Goal: Find specific page/section: Find specific page/section

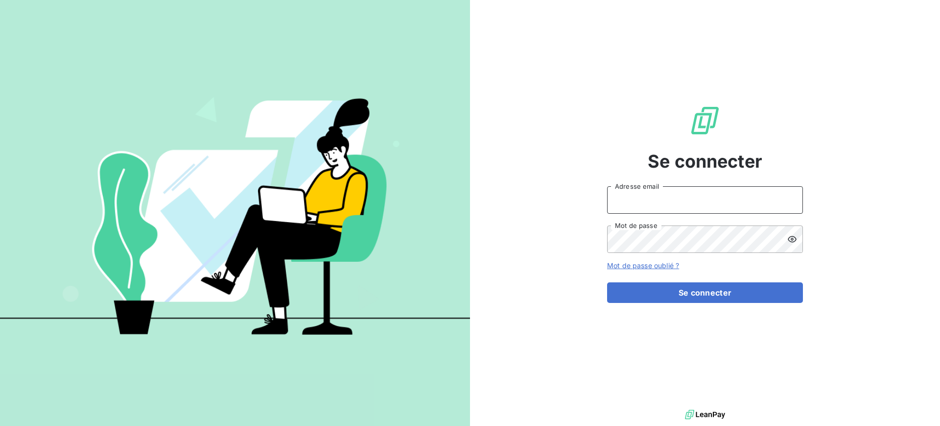
click at [687, 197] on input "Adresse email" at bounding box center [705, 199] width 196 height 27
type input "[PERSON_NAME][EMAIL_ADDRESS][PERSON_NAME][DOMAIN_NAME]"
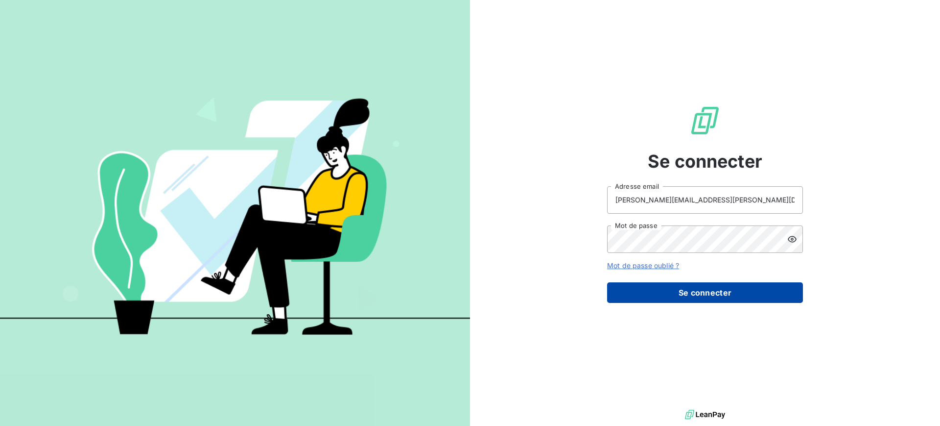
click at [737, 297] on button "Se connecter" at bounding box center [705, 292] width 196 height 21
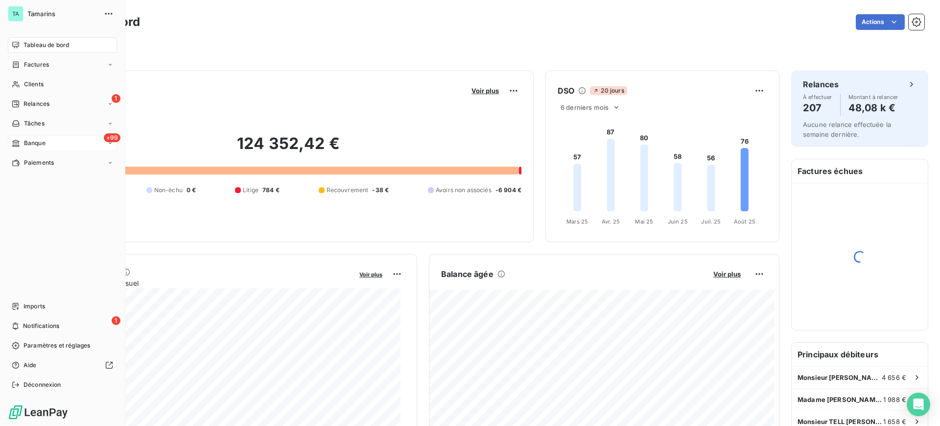
click at [33, 142] on span "Banque" at bounding box center [35, 143] width 22 height 9
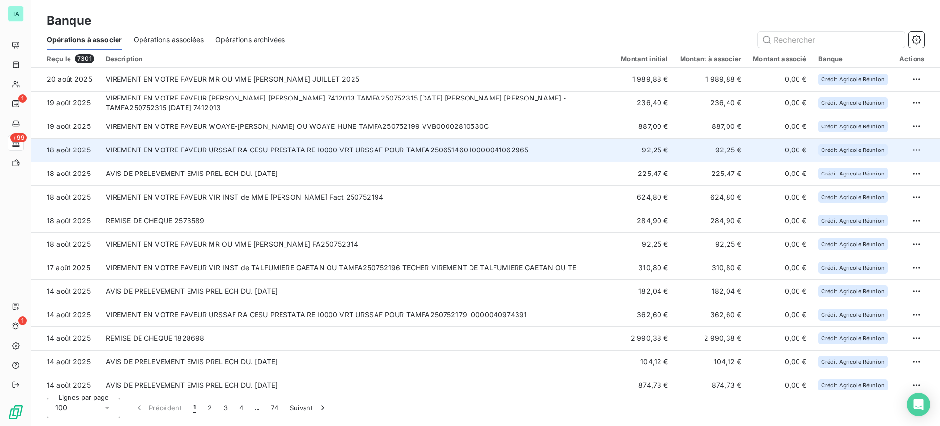
click at [533, 153] on td "VIREMENT EN VOTRE FAVEUR URSSAF RA CESU PRESTATAIRE I0000 VRT URSSAF POUR TAMFA…" at bounding box center [358, 150] width 516 height 24
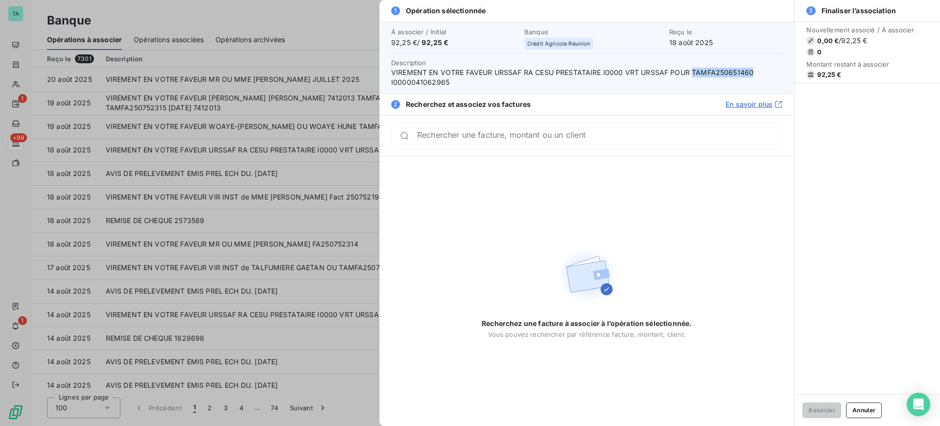
drag, startPoint x: 750, startPoint y: 74, endPoint x: 692, endPoint y: 73, distance: 57.8
click at [692, 73] on span "VIREMENT EN VOTRE FAVEUR URSSAF RA CESU PRESTATAIRE I0000 VRT URSSAF POUR TAMFA…" at bounding box center [586, 78] width 391 height 20
copy span "TAMFA250651460"
click at [868, 411] on button "Annuler" at bounding box center [864, 410] width 36 height 16
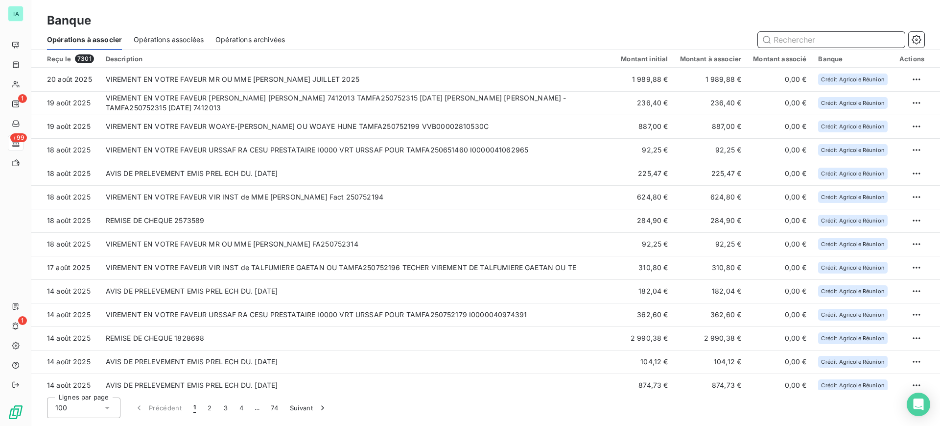
click at [805, 43] on input "text" at bounding box center [831, 40] width 147 height 16
paste input "TAMFA250752172"
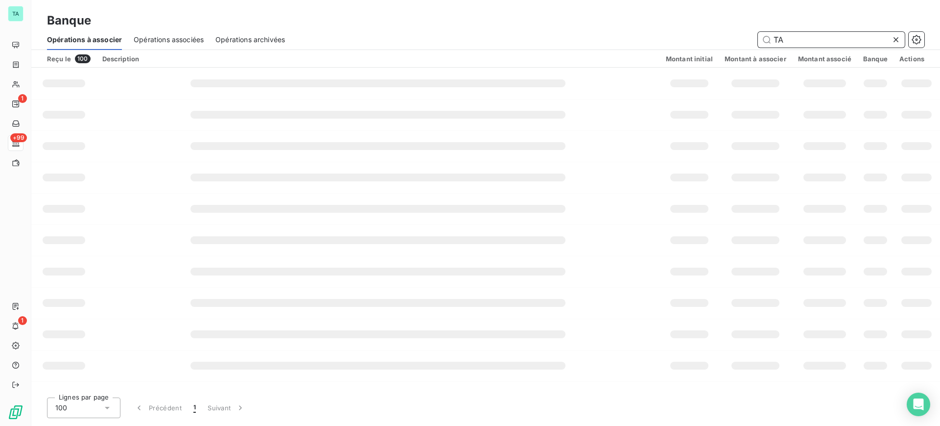
type input "T"
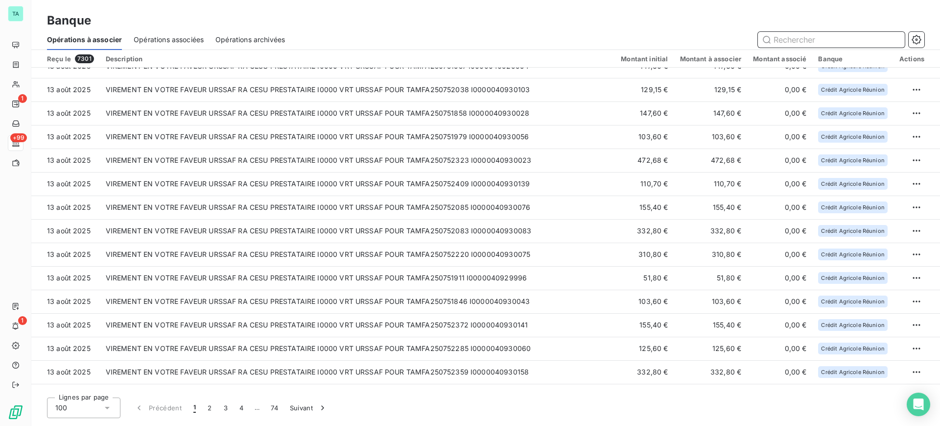
scroll to position [367, 0]
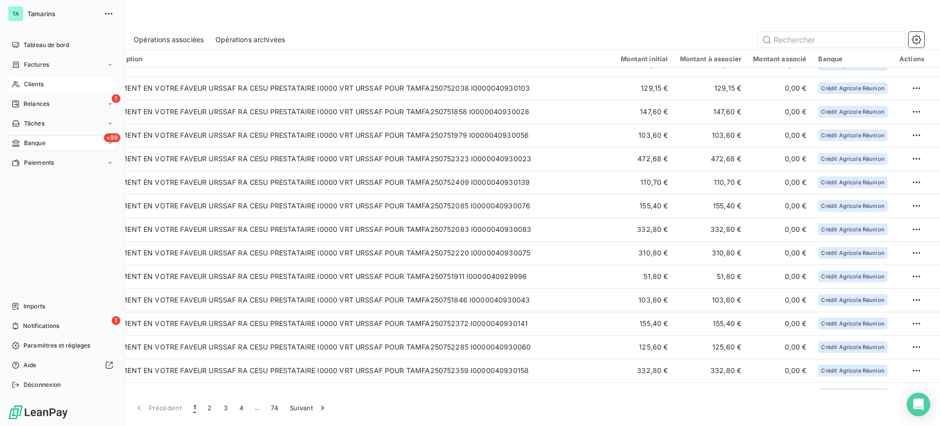
click at [34, 81] on span "Clients" at bounding box center [34, 84] width 20 height 9
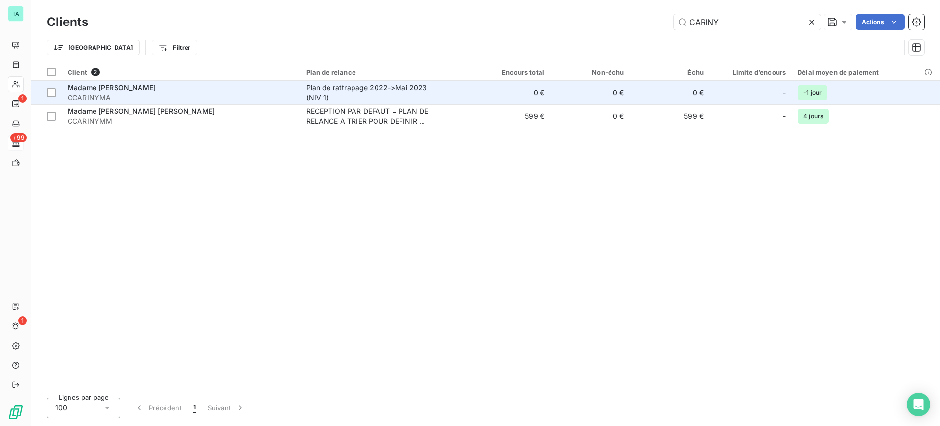
type input "CARINY"
click at [128, 99] on span "CCARINYMA" at bounding box center [181, 98] width 227 height 10
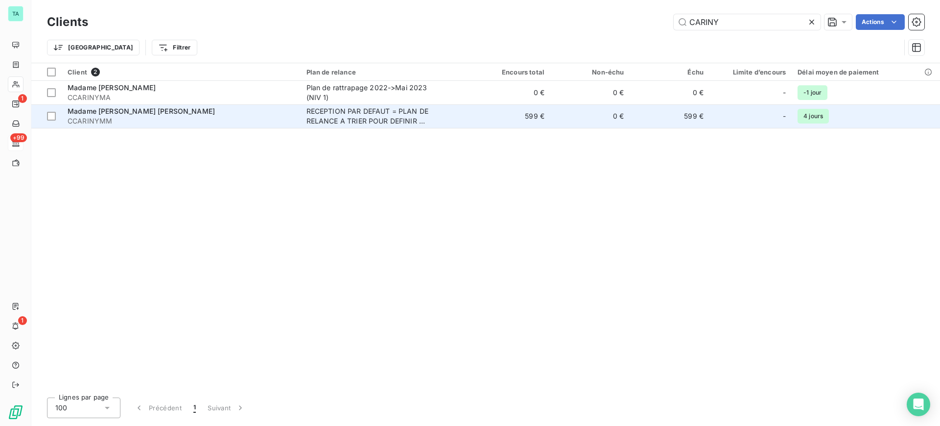
click at [119, 110] on span "Madame CARINY M. Michèle" at bounding box center [141, 111] width 147 height 8
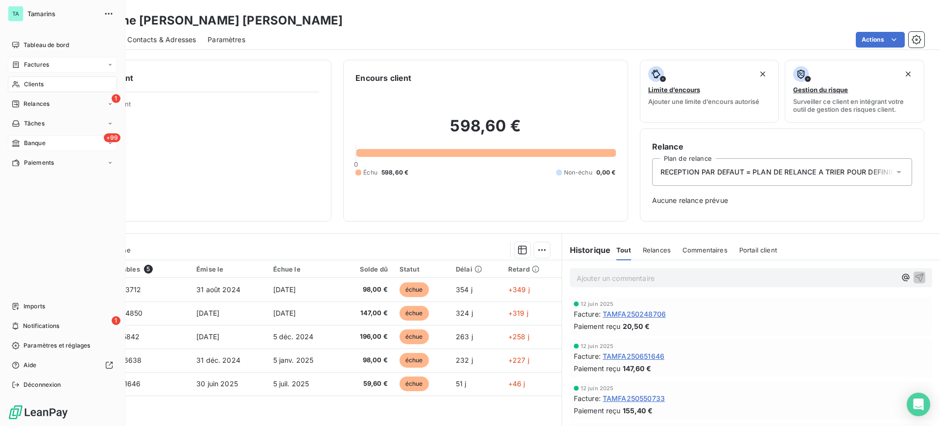
click at [46, 66] on span "Factures" at bounding box center [36, 64] width 25 height 9
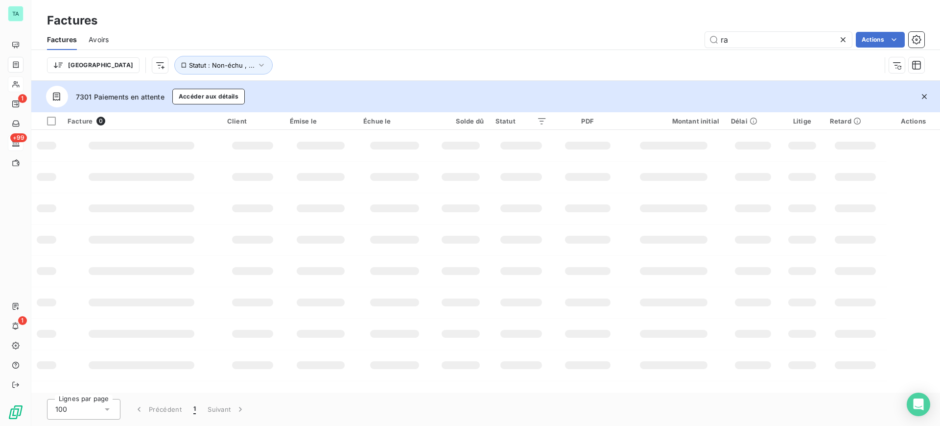
type input "r"
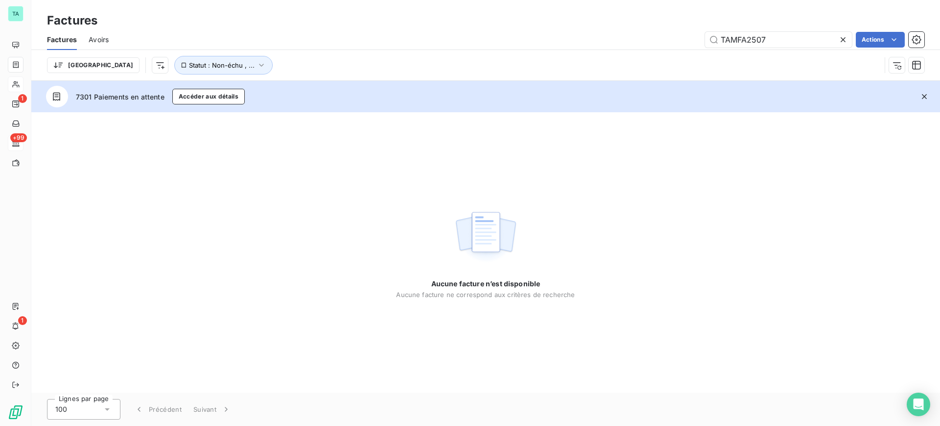
type input "TAMFA2507"
drag, startPoint x: 821, startPoint y: 251, endPoint x: 729, endPoint y: 316, distance: 113.2
click at [821, 250] on div "Aucune facture n’est disponible Aucune facture ne correspond aux critères de re…" at bounding box center [485, 252] width 909 height 280
